Goal: Task Accomplishment & Management: Manage account settings

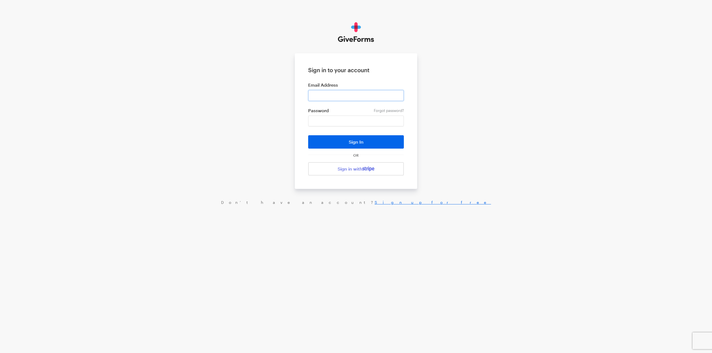
type input "[EMAIL_ADDRESS][DOMAIN_NAME]"
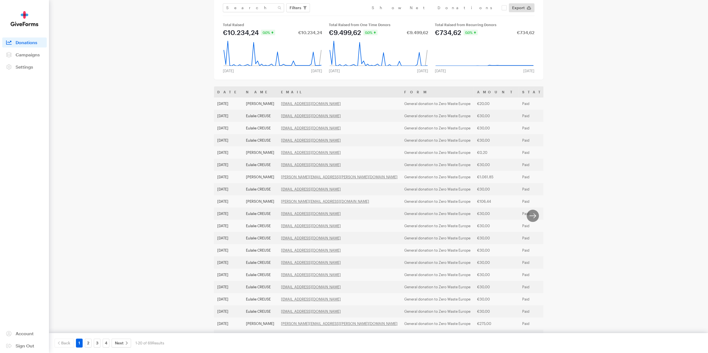
scroll to position [57, 0]
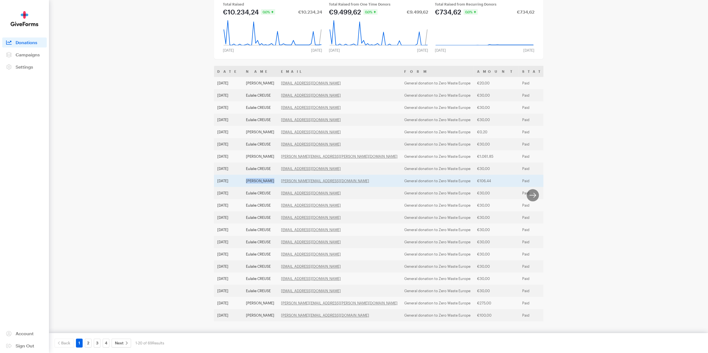
drag, startPoint x: 247, startPoint y: 173, endPoint x: 277, endPoint y: 172, distance: 29.8
click at [277, 175] on td "[PERSON_NAME]" at bounding box center [259, 181] width 35 height 12
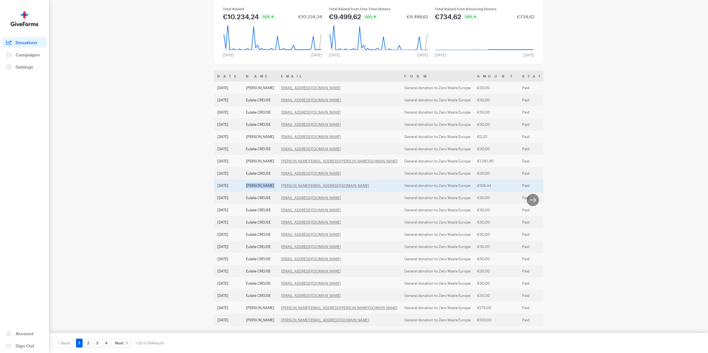
drag, startPoint x: 246, startPoint y: 184, endPoint x: 273, endPoint y: 187, distance: 27.4
click at [273, 187] on td "[PERSON_NAME]" at bounding box center [259, 186] width 35 height 12
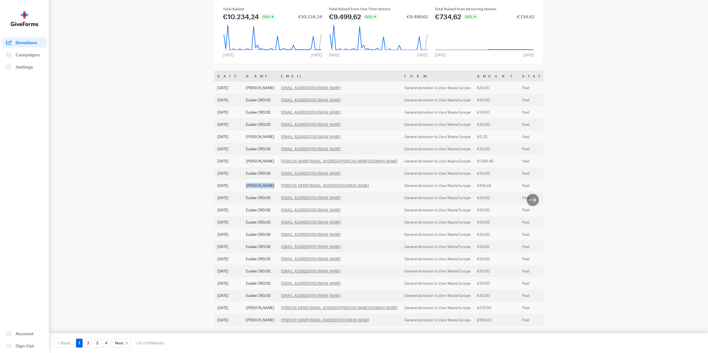
copy td "[PERSON_NAME]"
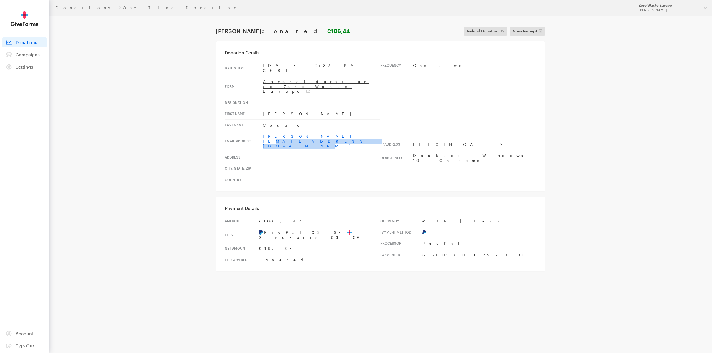
drag, startPoint x: 320, startPoint y: 122, endPoint x: 263, endPoint y: 122, distance: 57.6
click at [263, 131] on td "[PERSON_NAME][EMAIL_ADDRESS][DOMAIN_NAME]" at bounding box center [322, 141] width 118 height 21
copy link "[PERSON_NAME][EMAIL_ADDRESS][DOMAIN_NAME]"
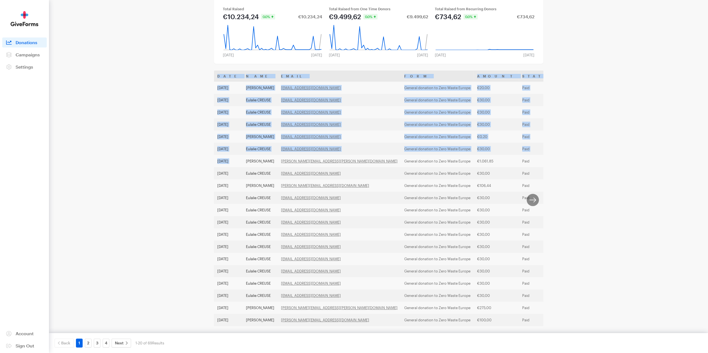
drag, startPoint x: 245, startPoint y: 160, endPoint x: 174, endPoint y: 189, distance: 76.9
click at [174, 189] on main "Donations Filters Clear Filters Apply Date [DATE] - [DATE] Forms Support [PERSO…" at bounding box center [354, 164] width 400 height 388
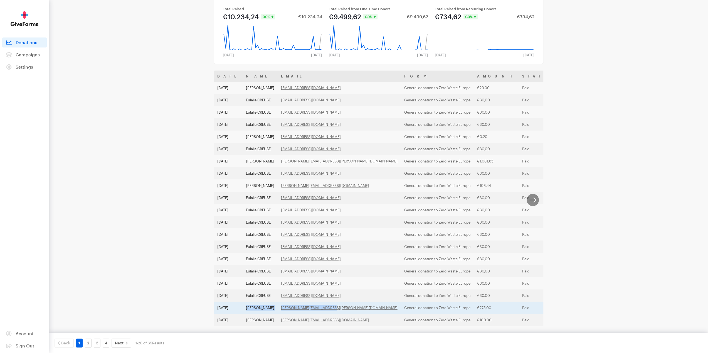
drag, startPoint x: 245, startPoint y: 309, endPoint x: 333, endPoint y: 310, distance: 87.6
click at [333, 310] on tr "[DATE] [PERSON_NAME] [EMAIL_ADDRESS][PERSON_NAME][DOMAIN_NAME] General donation…" at bounding box center [499, 308] width 571 height 12
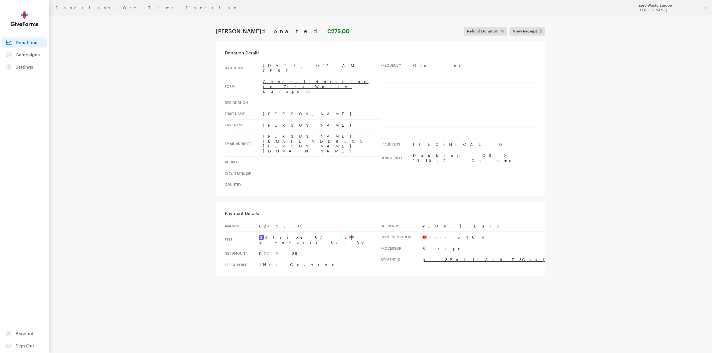
drag, startPoint x: 261, startPoint y: 98, endPoint x: 279, endPoint y: 100, distance: 18.2
click at [279, 108] on tr "First Name Alex" at bounding box center [303, 113] width 156 height 11
copy tr "Alex"
drag, startPoint x: 295, startPoint y: 108, endPoint x: 239, endPoint y: 108, distance: 56.2
click at [239, 120] on tr "Last Name Kiersnowski" at bounding box center [303, 125] width 156 height 11
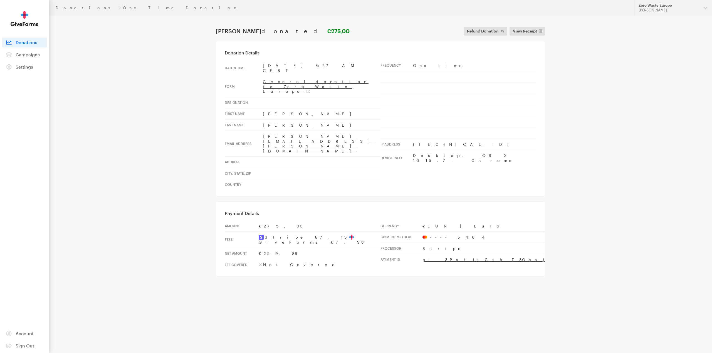
copy tr "me Kiersnowski"
click at [326, 67] on td "Aug 28, 2024 8:27 AM CEST" at bounding box center [322, 68] width 118 height 16
drag, startPoint x: 285, startPoint y: 110, endPoint x: 254, endPoint y: 112, distance: 31.2
click at [254, 120] on tr "Last Name Kiersnowski" at bounding box center [303, 125] width 156 height 11
copy tr "Kiersnowski"
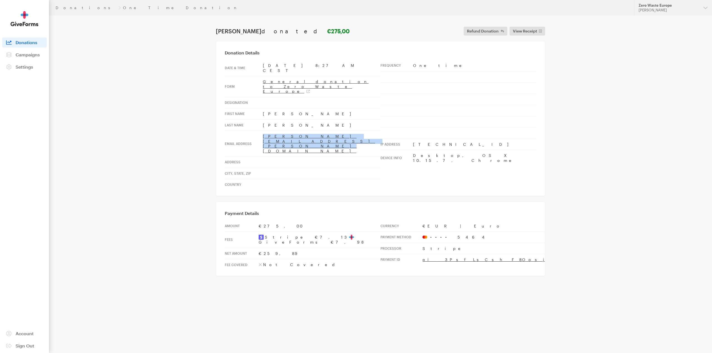
drag, startPoint x: 318, startPoint y: 120, endPoint x: 252, endPoint y: 123, distance: 66.0
click at [252, 131] on tr "Email address alex.kiersnowski@gmail.com" at bounding box center [303, 144] width 156 height 26
copy tr "[PERSON_NAME][EMAIL_ADDRESS][PERSON_NAME][DOMAIN_NAME]"
click at [26, 17] on img at bounding box center [25, 18] width 28 height 15
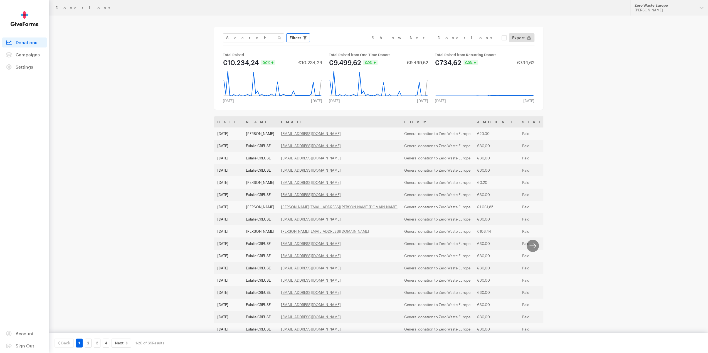
click at [299, 38] on span "Filters" at bounding box center [295, 37] width 12 height 7
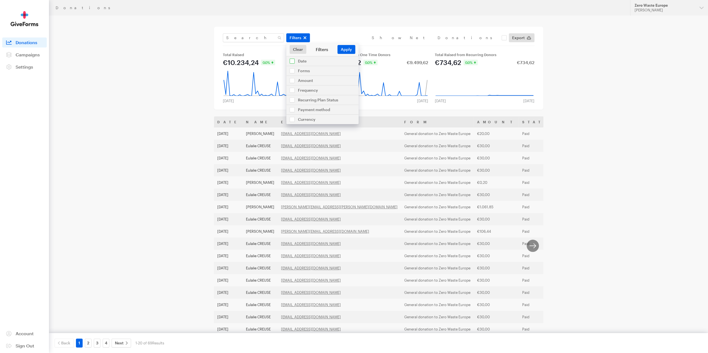
click at [303, 62] on input "checkbox" at bounding box center [322, 60] width 72 height 9
checkbox input "true"
click at [311, 75] on input "[DATE] - [DATE]" at bounding box center [322, 73] width 61 height 9
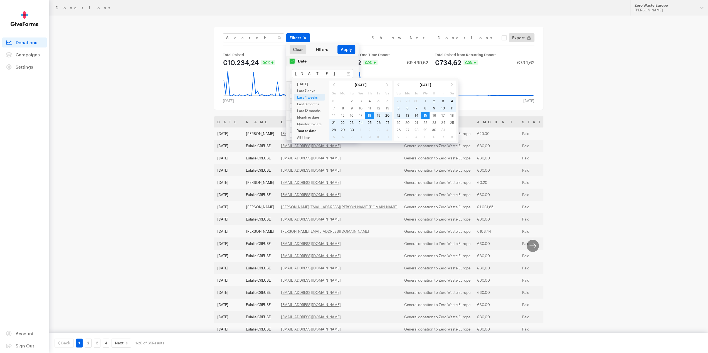
click at [306, 130] on li "Year to date" at bounding box center [309, 130] width 31 height 7
type input "[DATE] - [DATE]"
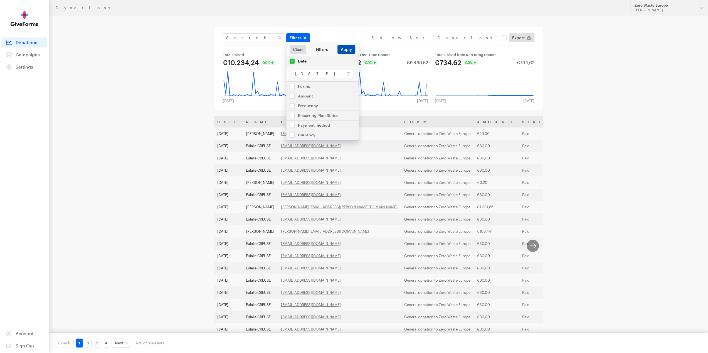
click at [344, 50] on button "Apply" at bounding box center [346, 49] width 18 height 9
